Goal: Information Seeking & Learning: Understand process/instructions

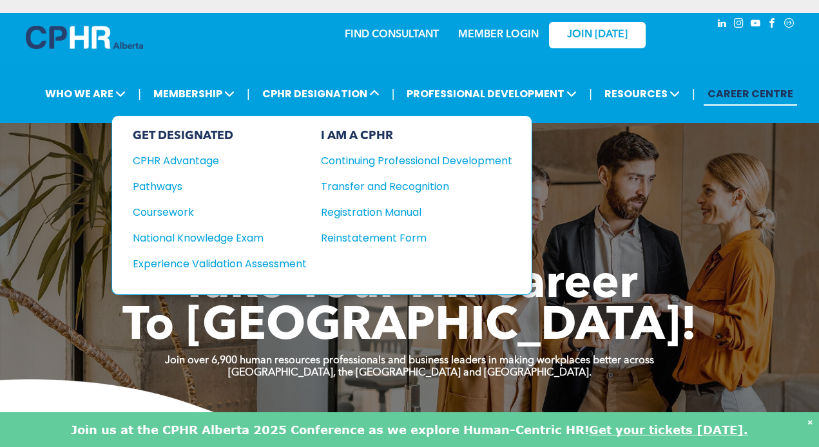
click at [176, 188] on div "Pathways" at bounding box center [211, 186] width 156 height 16
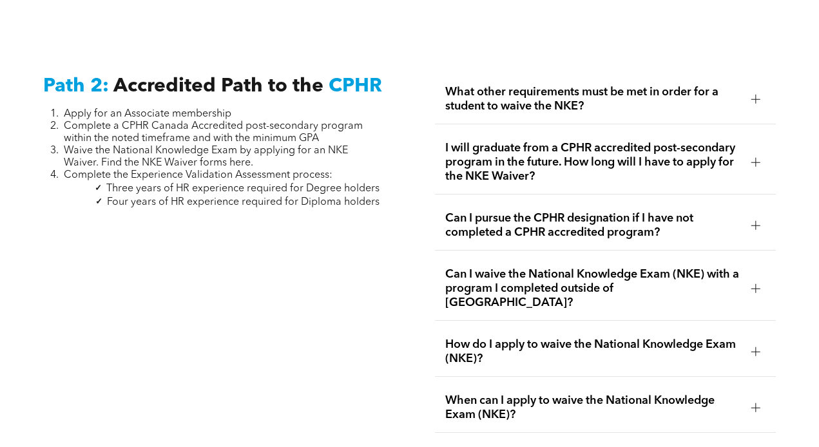
scroll to position [2047, 0]
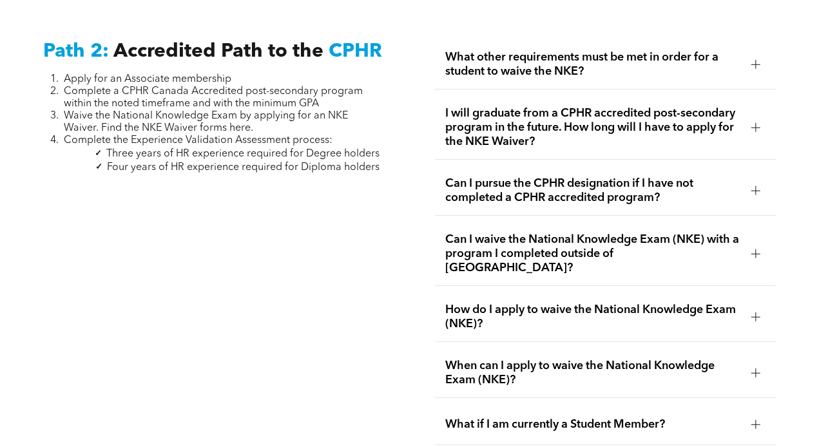
click at [722, 62] on span "What other requirements must be met in order for a student to waive the NKE?" at bounding box center [593, 64] width 296 height 28
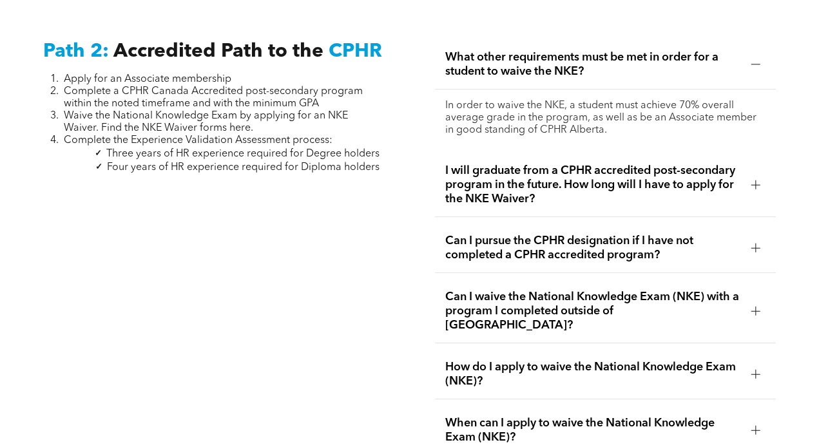
click at [769, 189] on div "I will graduate from a CPHR accredited post-secondary program in the future. Ho…" at bounding box center [605, 185] width 341 height 64
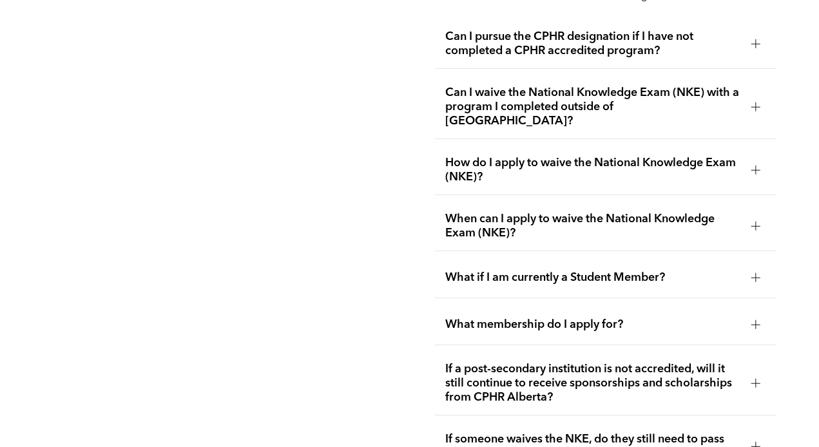
scroll to position [2248, 0]
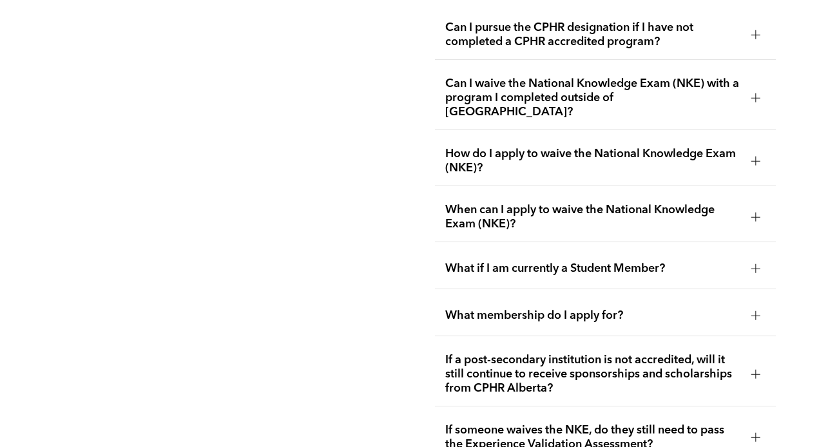
click at [731, 147] on span "How do I apply to waive the National Knowledge Exam (NKE)?" at bounding box center [593, 161] width 296 height 28
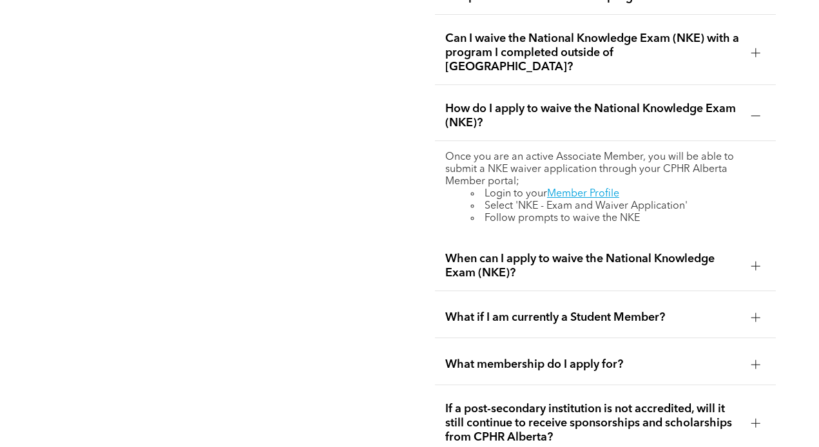
click at [715, 252] on span "When can I apply to waive the National Knowledge Exam (NKE)?" at bounding box center [593, 266] width 296 height 28
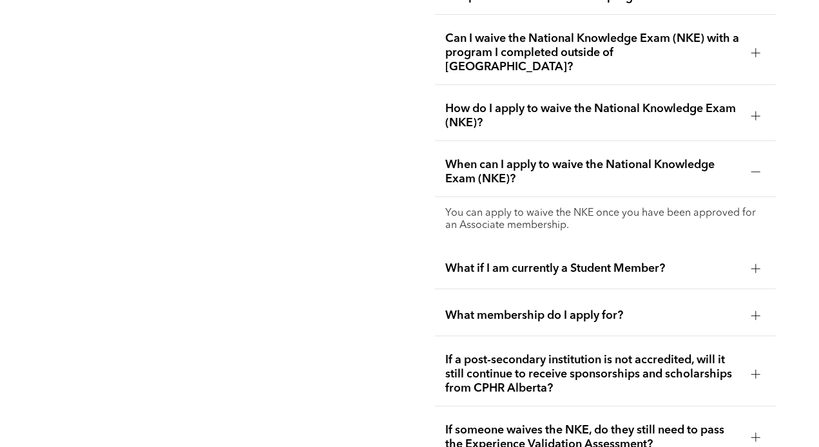
click at [715, 261] on span "What if I am currently a Student Member?" at bounding box center [593, 268] width 296 height 14
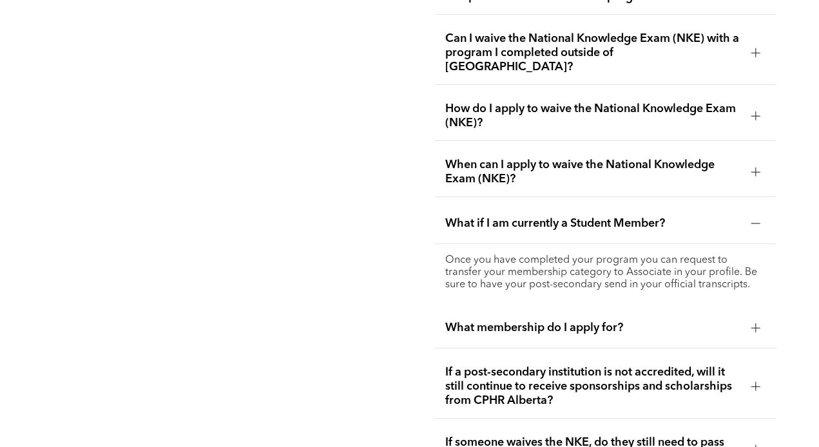
click at [696, 321] on span "What membership do I apply for?" at bounding box center [593, 328] width 296 height 14
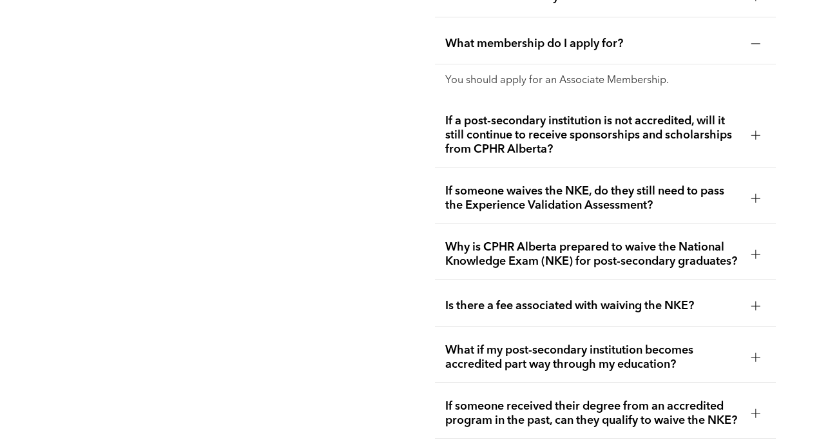
scroll to position [2519, 0]
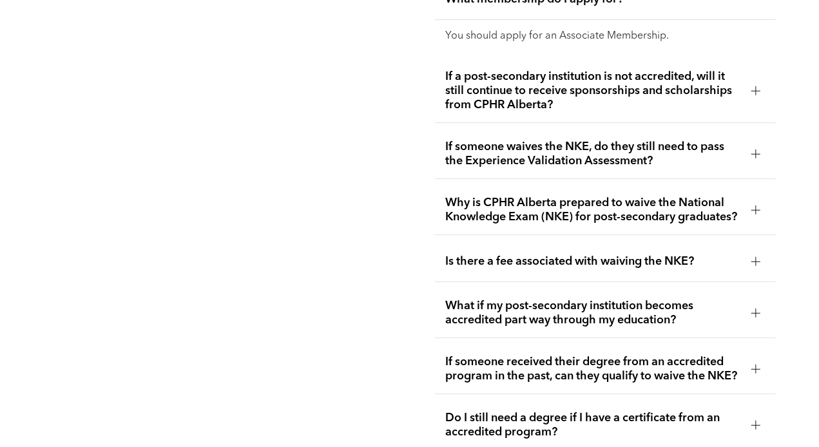
click at [686, 140] on span "If someone waives the NKE, do they still need to pass the Experience Validation…" at bounding box center [593, 154] width 296 height 28
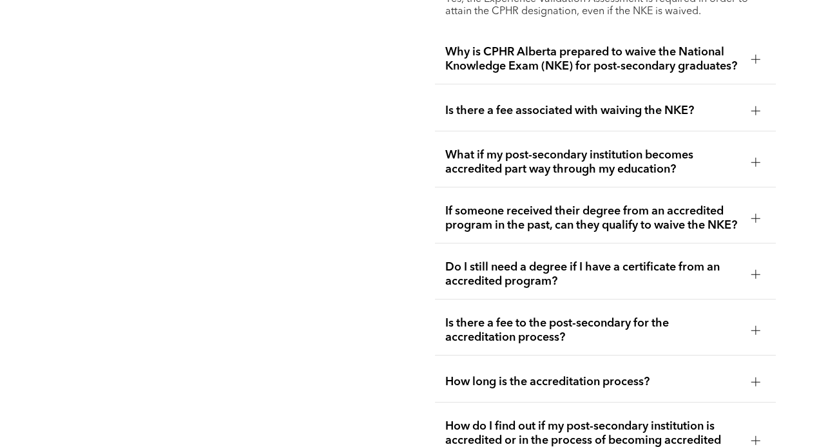
scroll to position [2702, 0]
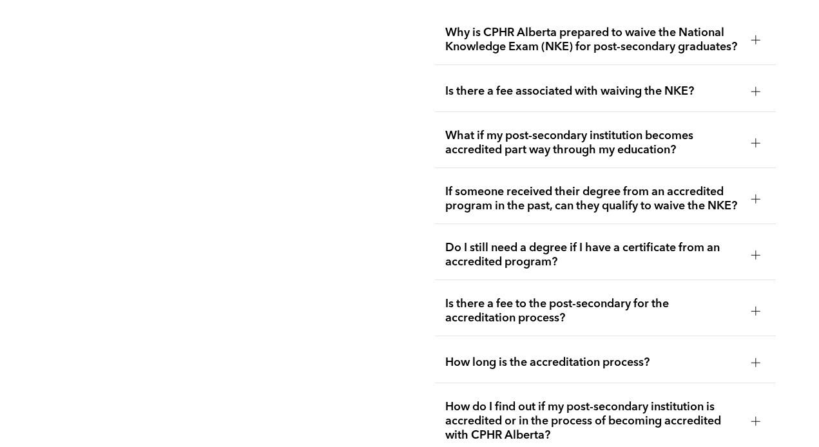
click at [718, 33] on div "Why is CPHR Alberta prepared to waive the National Knowledge Exam (NKE) for pos…" at bounding box center [605, 40] width 341 height 50
